Goal: Task Accomplishment & Management: Manage account settings

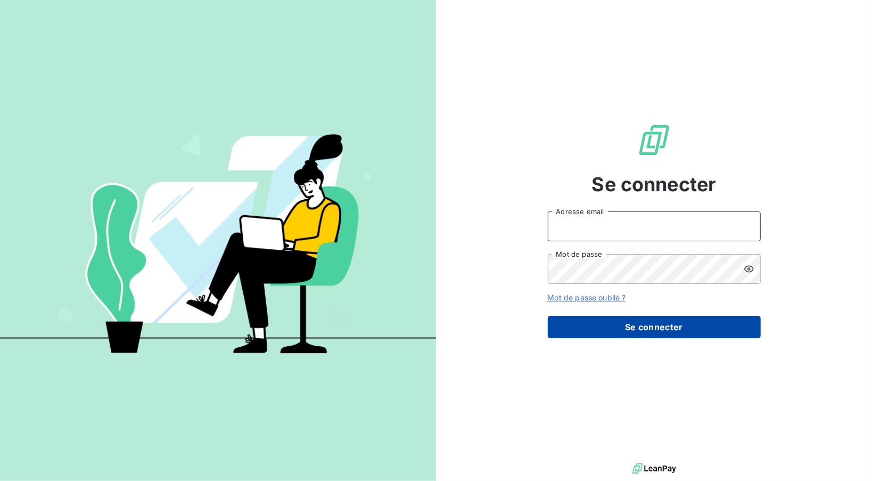
type input "[EMAIL_ADDRESS][DOMAIN_NAME]"
click at [636, 336] on button "Se connecter" at bounding box center [654, 327] width 213 height 22
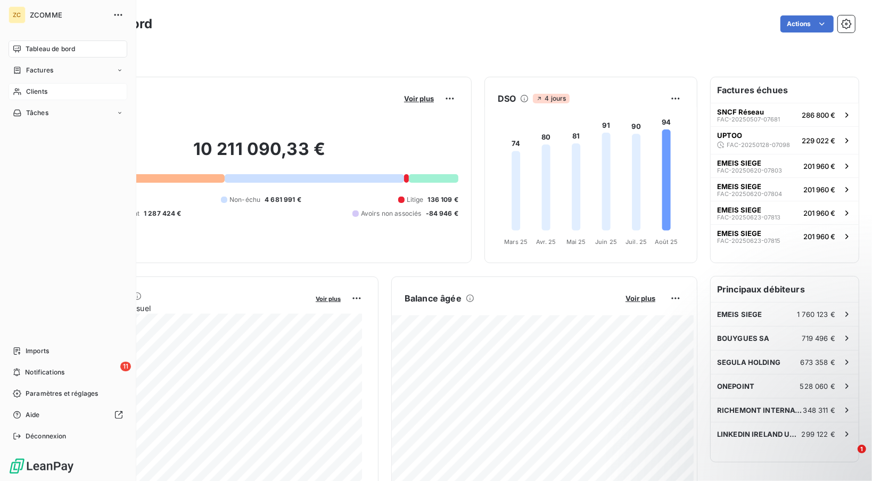
click at [26, 89] on span "Clients" at bounding box center [36, 92] width 21 height 10
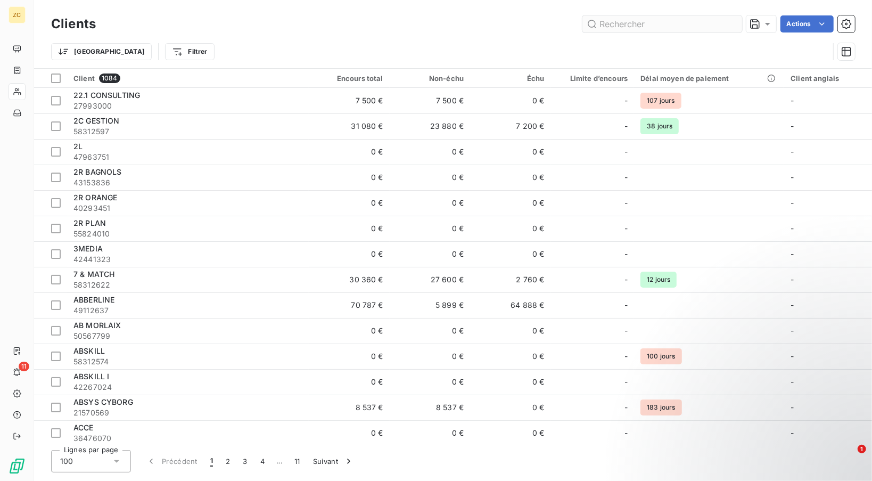
click at [656, 27] on input "text" at bounding box center [662, 23] width 160 height 17
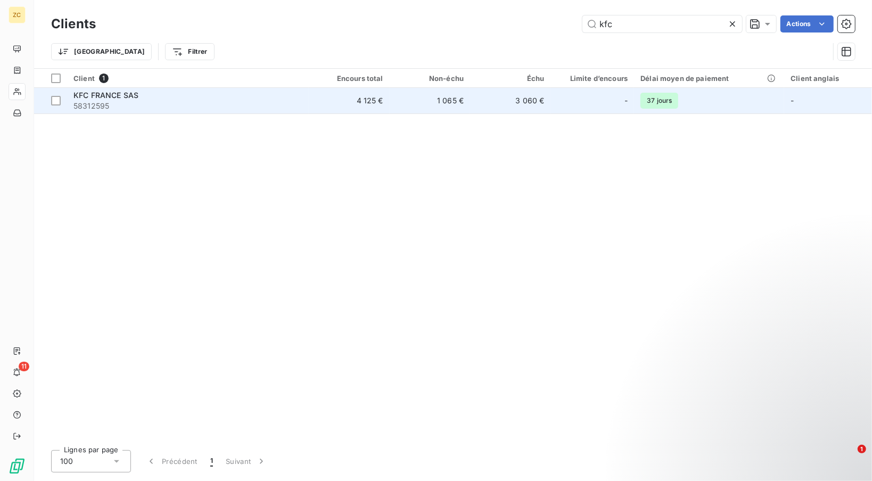
type input "kfc"
click at [241, 109] on span "58312595" at bounding box center [187, 106] width 229 height 11
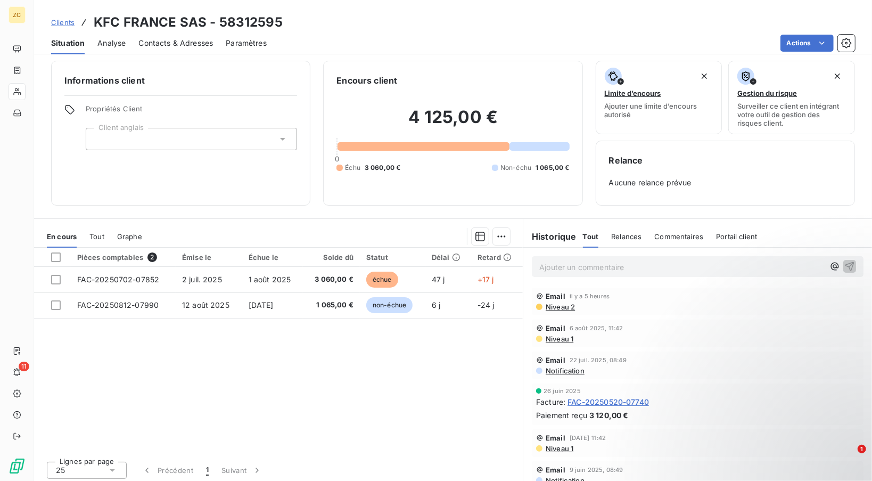
scroll to position [6, 0]
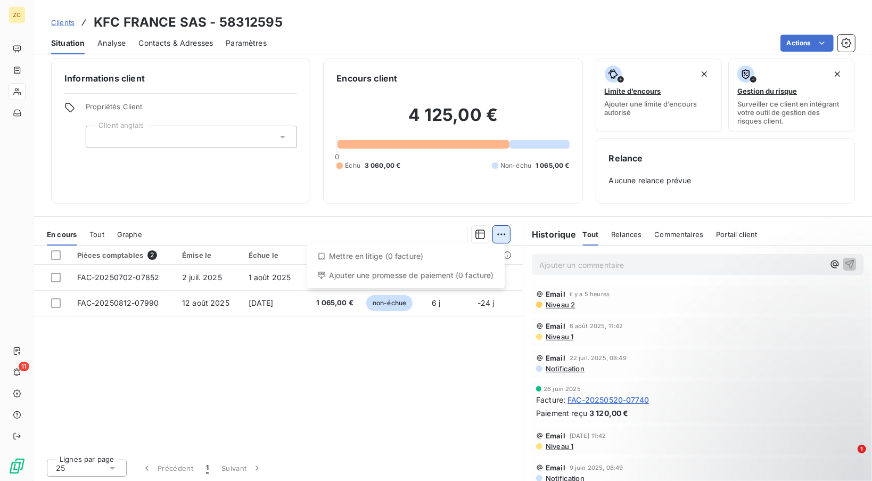
click at [504, 228] on html "ZC 11 Clients KFC FRANCE SAS - 58312595 Situation Analyse Contacts & Adresses P…" at bounding box center [436, 240] width 872 height 481
click at [428, 278] on div "Ajouter une promesse de paiement (0 facture)" at bounding box center [405, 275] width 189 height 17
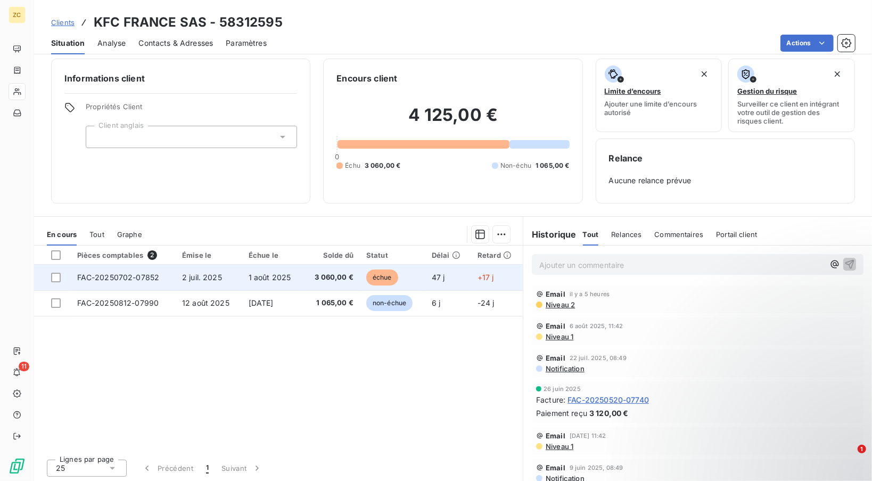
click at [50, 277] on td at bounding box center [52, 278] width 37 height 26
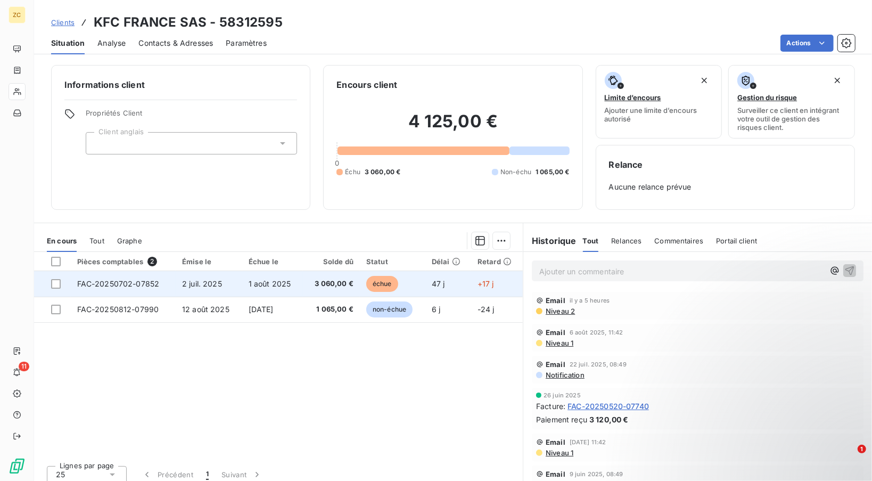
click at [49, 282] on td at bounding box center [52, 284] width 37 height 26
click at [56, 283] on div at bounding box center [56, 284] width 10 height 10
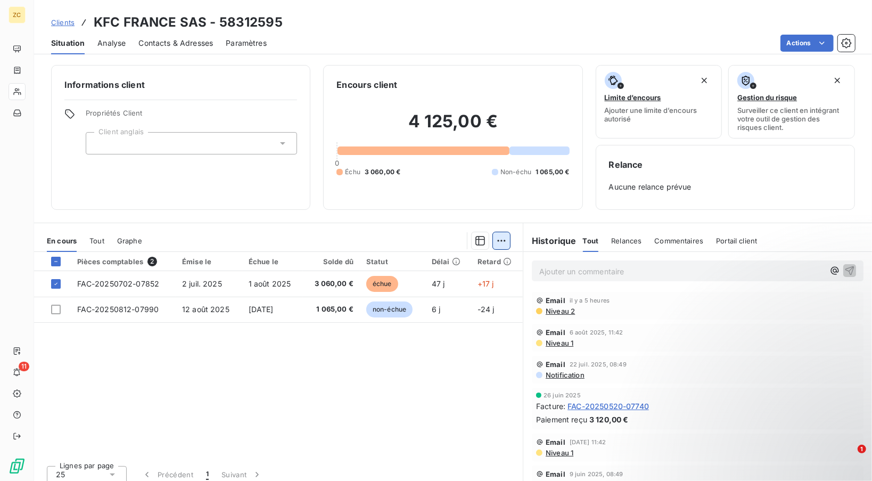
click at [495, 240] on html "ZC 11 Clients KFC FRANCE SAS - 58312595 Situation Analyse Contacts & Adresses P…" at bounding box center [436, 240] width 872 height 481
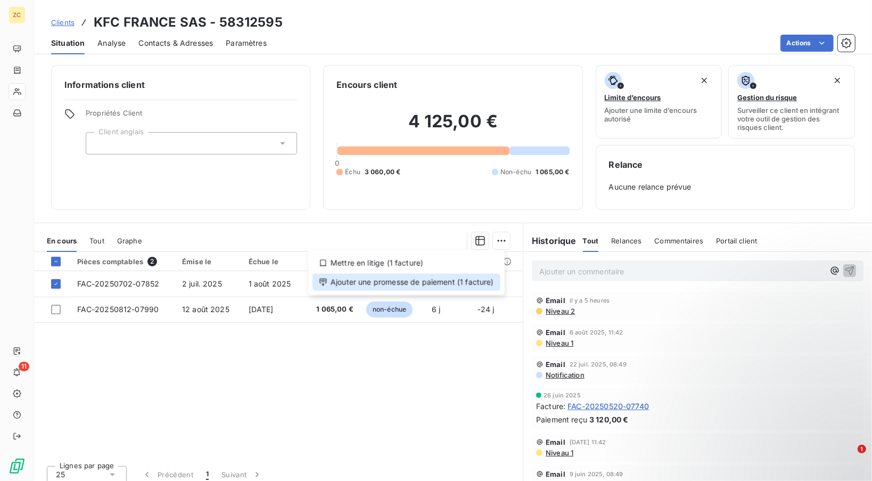
click at [402, 278] on div "Ajouter une promesse de paiement (1 facture)" at bounding box center [406, 282] width 188 height 17
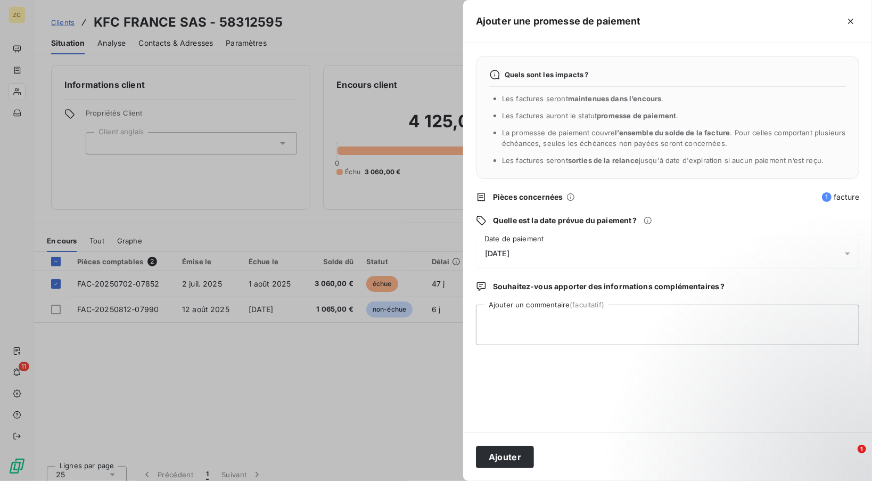
click at [547, 257] on div "19/08/2025" at bounding box center [667, 253] width 383 height 30
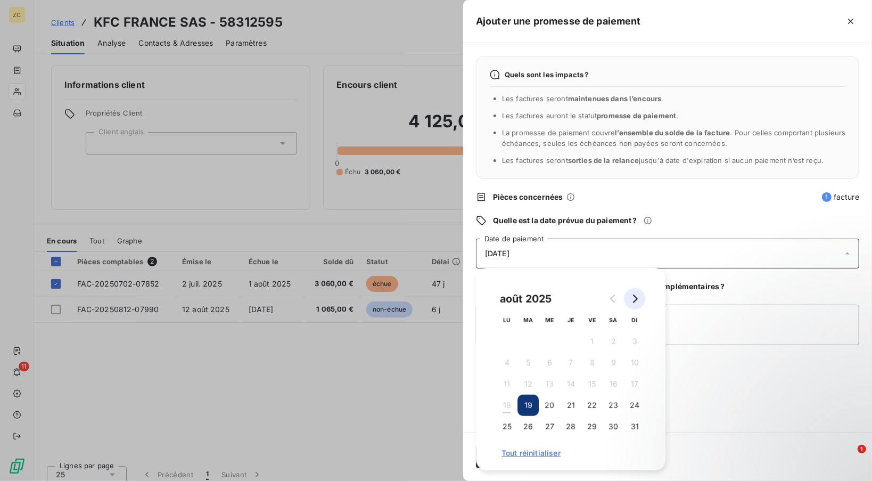
click at [630, 299] on icon "Go to next month" at bounding box center [634, 298] width 9 height 9
click at [507, 340] on button "1" at bounding box center [506, 341] width 21 height 21
click at [715, 336] on textarea "Ajouter un commentaire (facultatif)" at bounding box center [667, 324] width 383 height 40
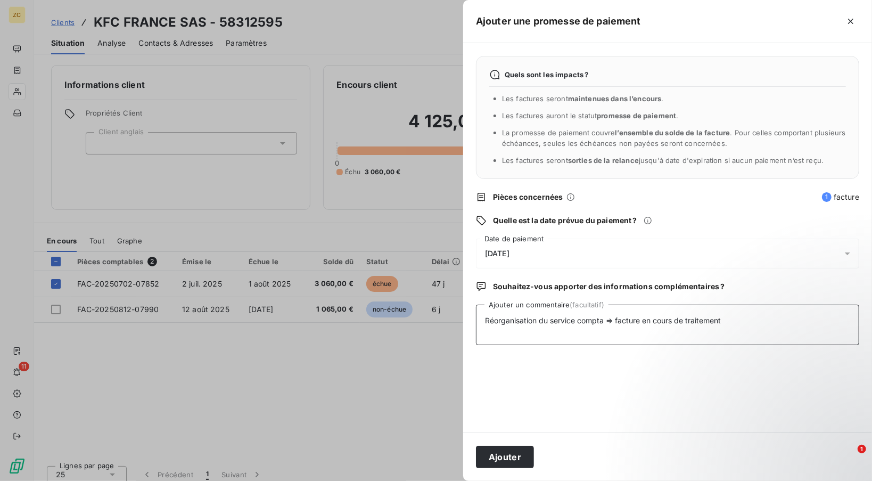
click at [600, 317] on textarea "Réorganisation du service compta => facture en cours de traitement" at bounding box center [667, 324] width 383 height 40
click at [485, 319] on textarea "Réorganisation du service compta => facture en cours de traitement" at bounding box center [667, 324] width 383 height 40
click at [568, 321] on textarea "Tel Sandrine Costard le 18/08 : Réorganisation du service compta => facture en …" at bounding box center [667, 324] width 383 height 40
type textarea "Tel Sandrine Costard du 18/08 : Réorganisation du service compta => facture en …"
click at [499, 461] on button "Ajouter" at bounding box center [505, 456] width 58 height 22
